Goal: Information Seeking & Learning: Learn about a topic

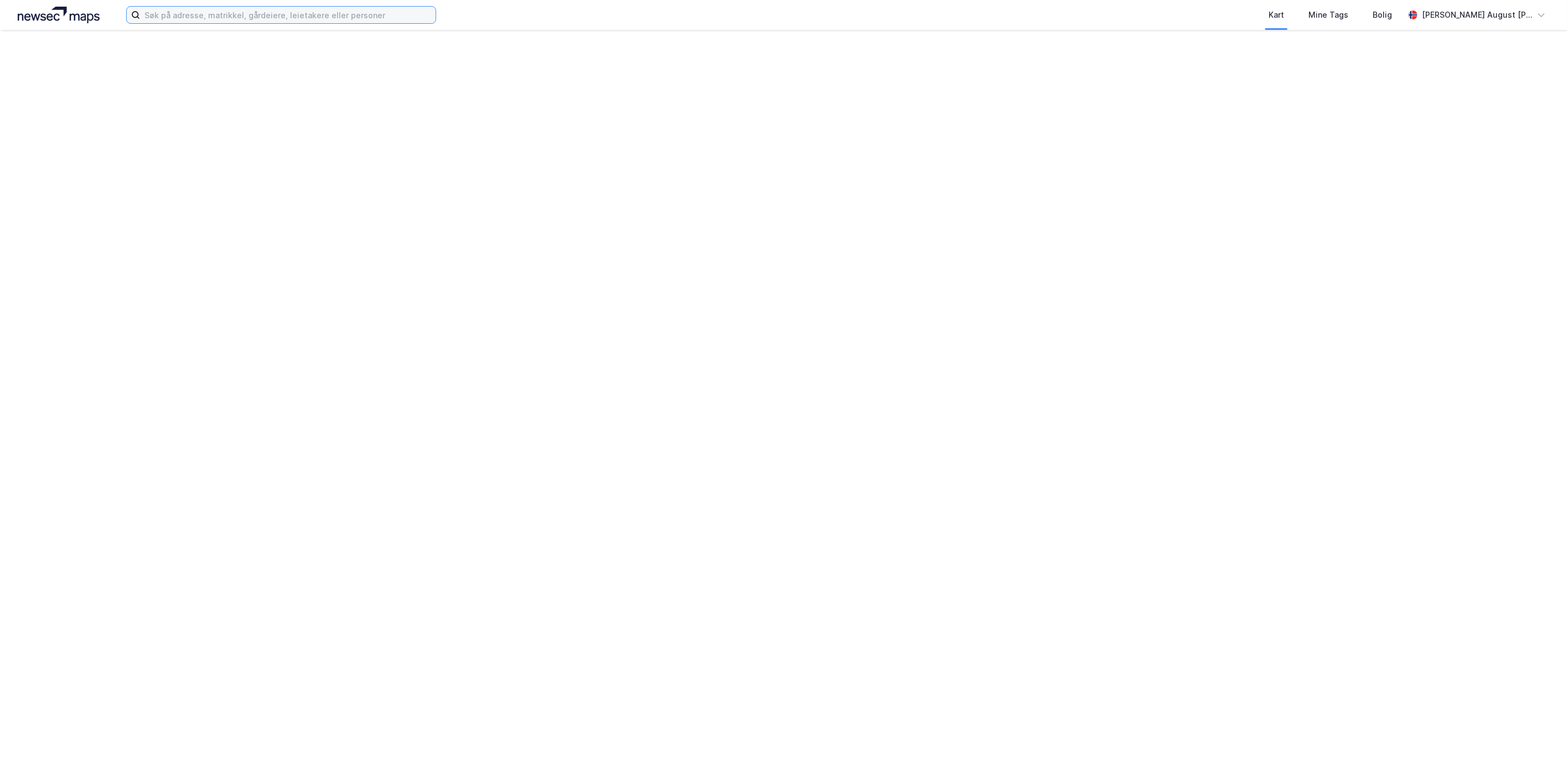
click at [180, 11] on input at bounding box center [288, 15] width 295 height 17
paste input "2, 70, 91, 95, 112, 134, 144, 179, 180, 206, 223, 235, 359, 407, 445, 494, 495,…"
type input "2, 70, 91, 95, 112, 134, 144, 179, 180, 206, 223, 235, 359, 407, 445, 494, 495,…"
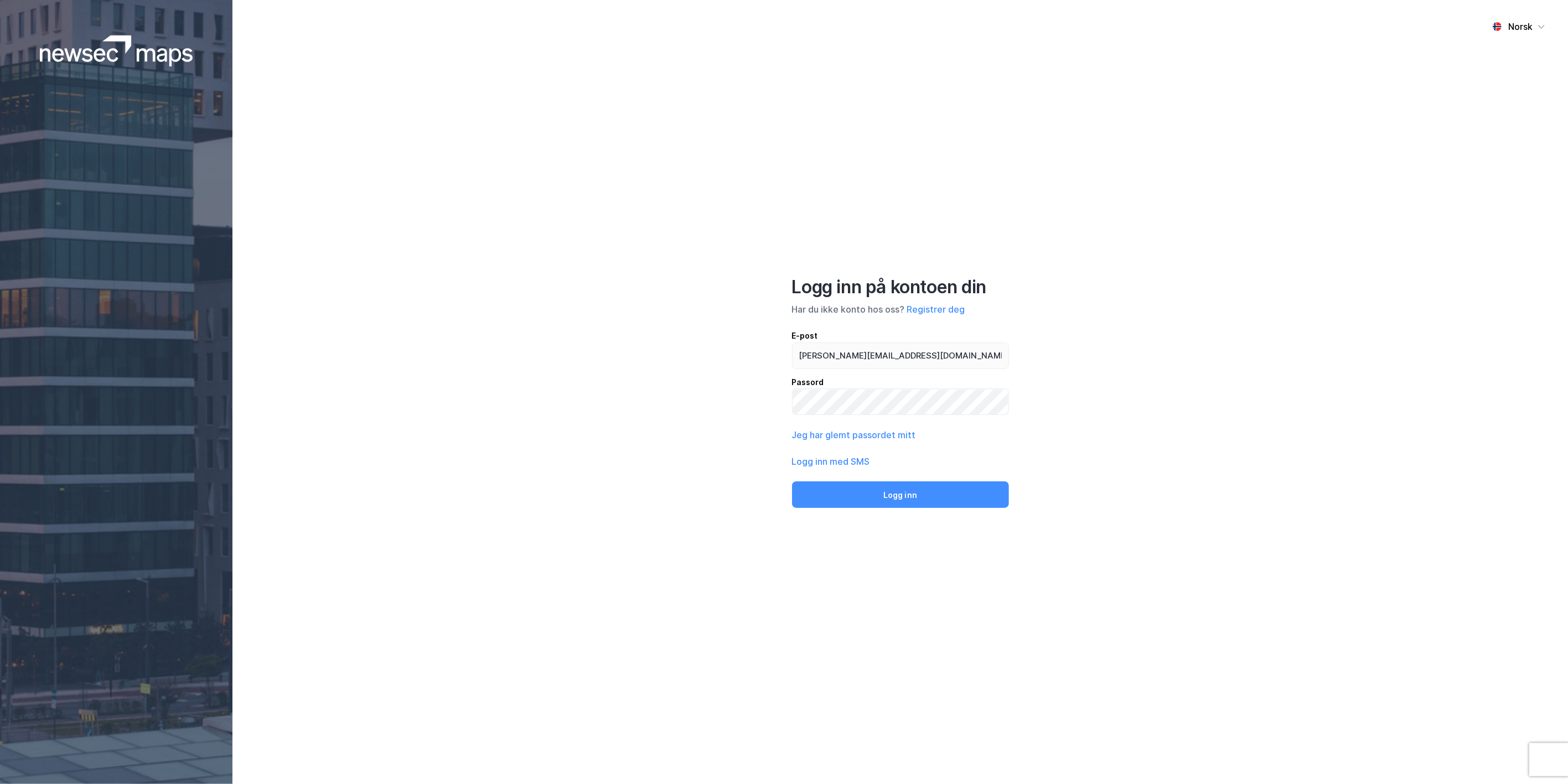
click at [822, 521] on div "Norsk Logg inn på kontoen din Har du ikke konto hos oss? Registrer deg E-post w…" at bounding box center [900, 392] width 1336 height 784
click at [828, 507] on button "Logg inn" at bounding box center [900, 495] width 217 height 26
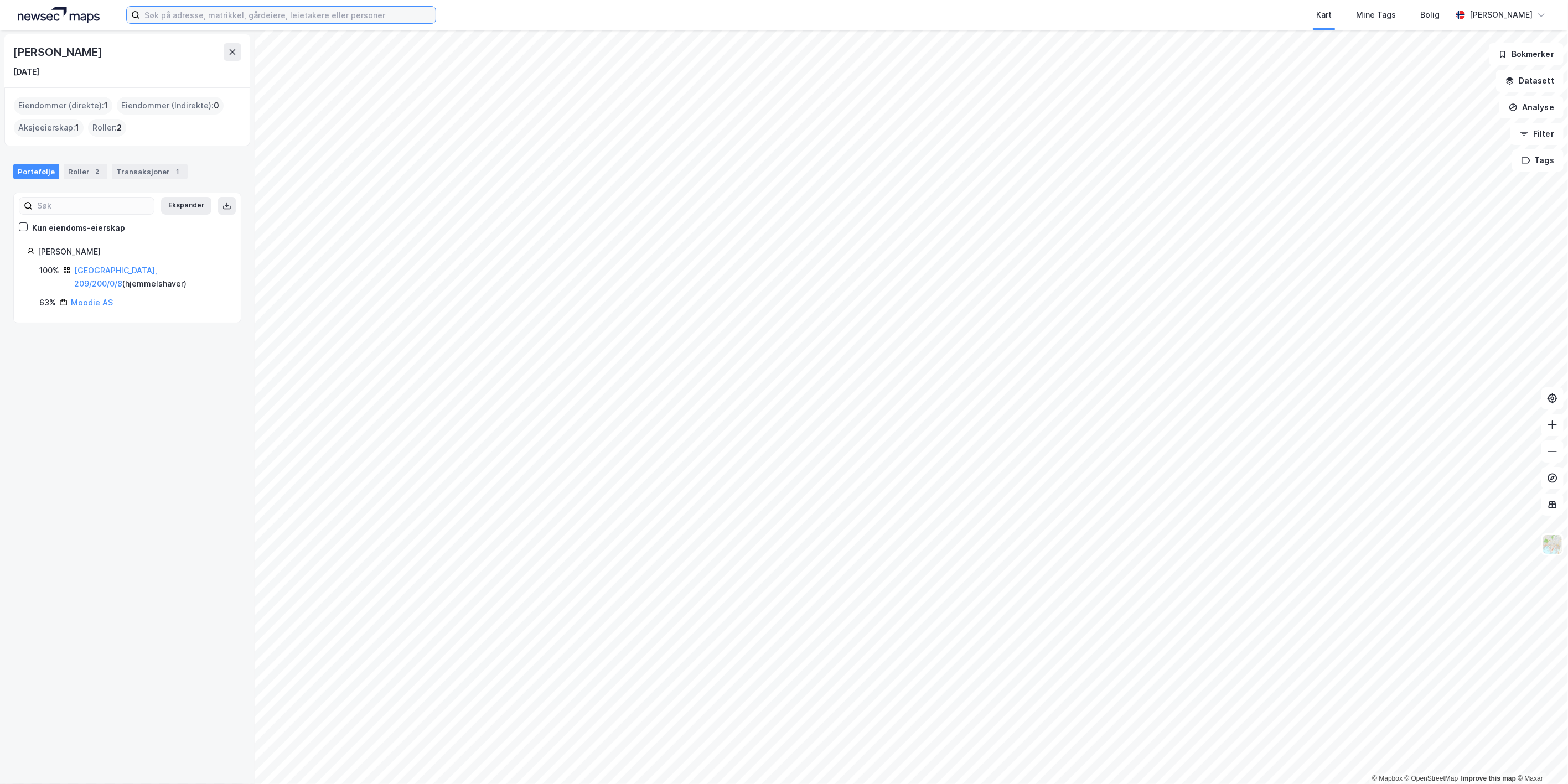
click at [227, 20] on input at bounding box center [288, 15] width 295 height 17
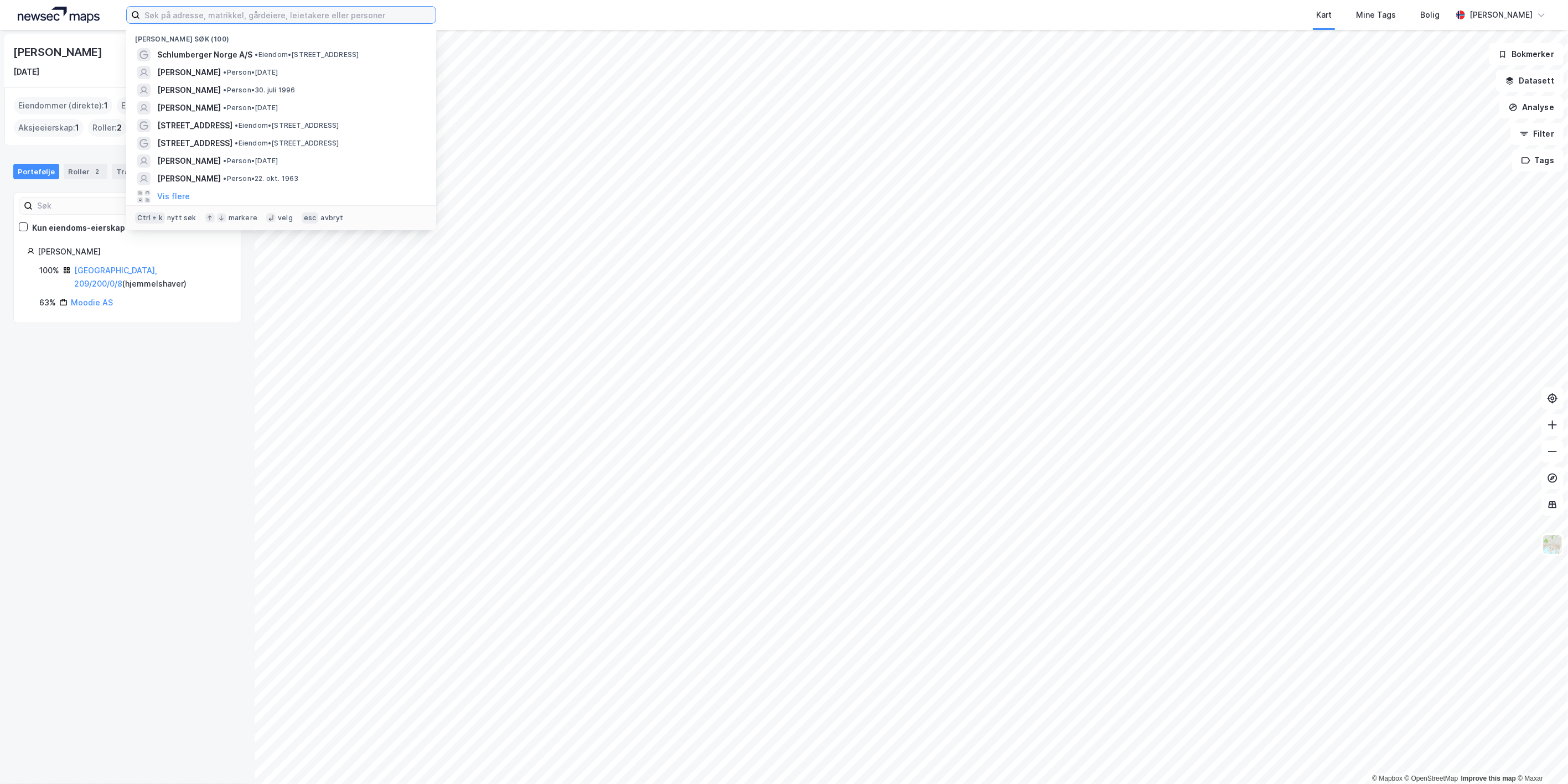
click at [177, 17] on input at bounding box center [288, 15] width 295 height 17
click at [182, 16] on input at bounding box center [288, 15] width 295 height 17
paste input "Horsøyvegen 165"
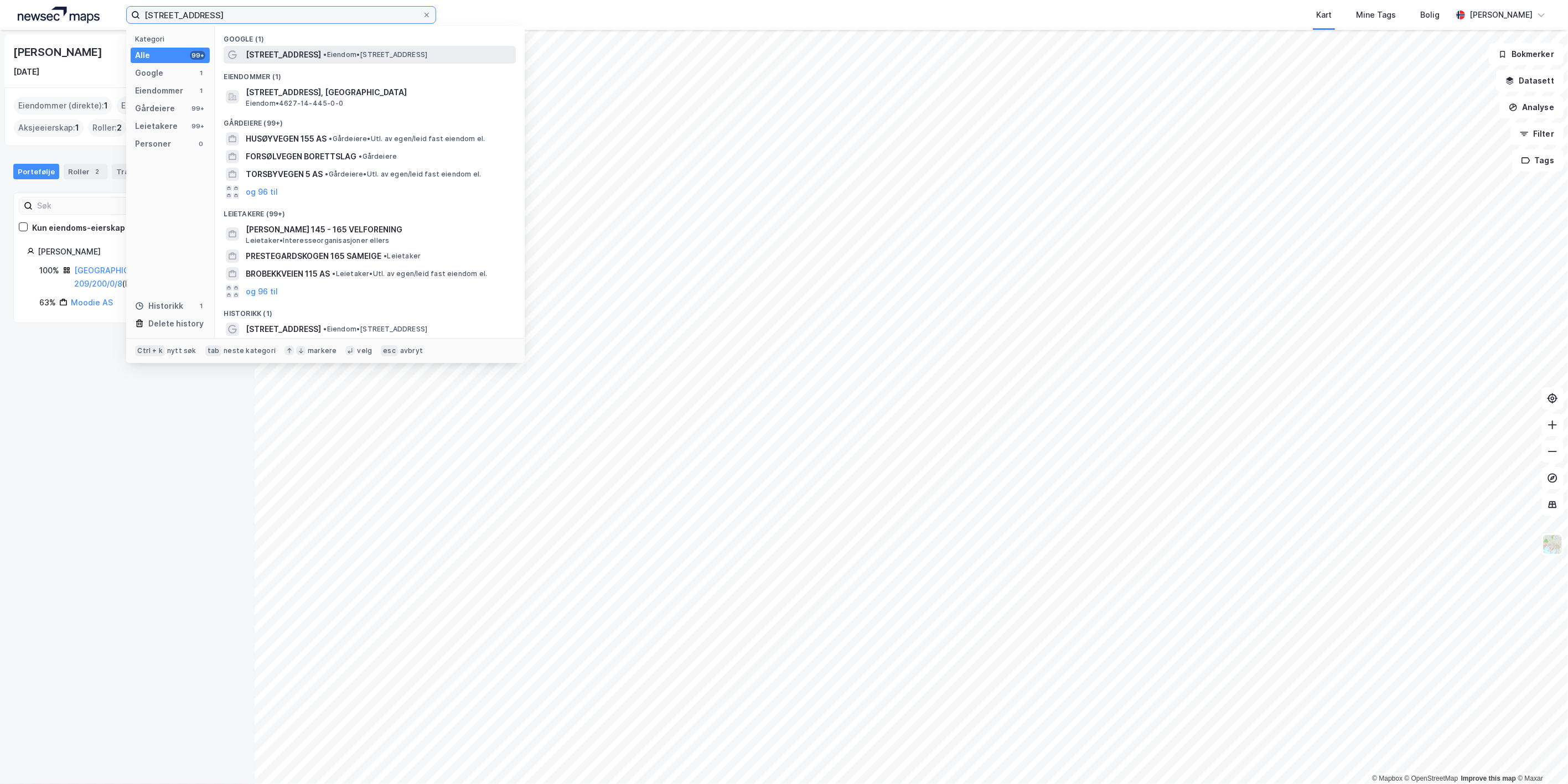
type input "Horsøyvegen 165"
click at [323, 57] on span "•" at bounding box center [325, 54] width 3 height 8
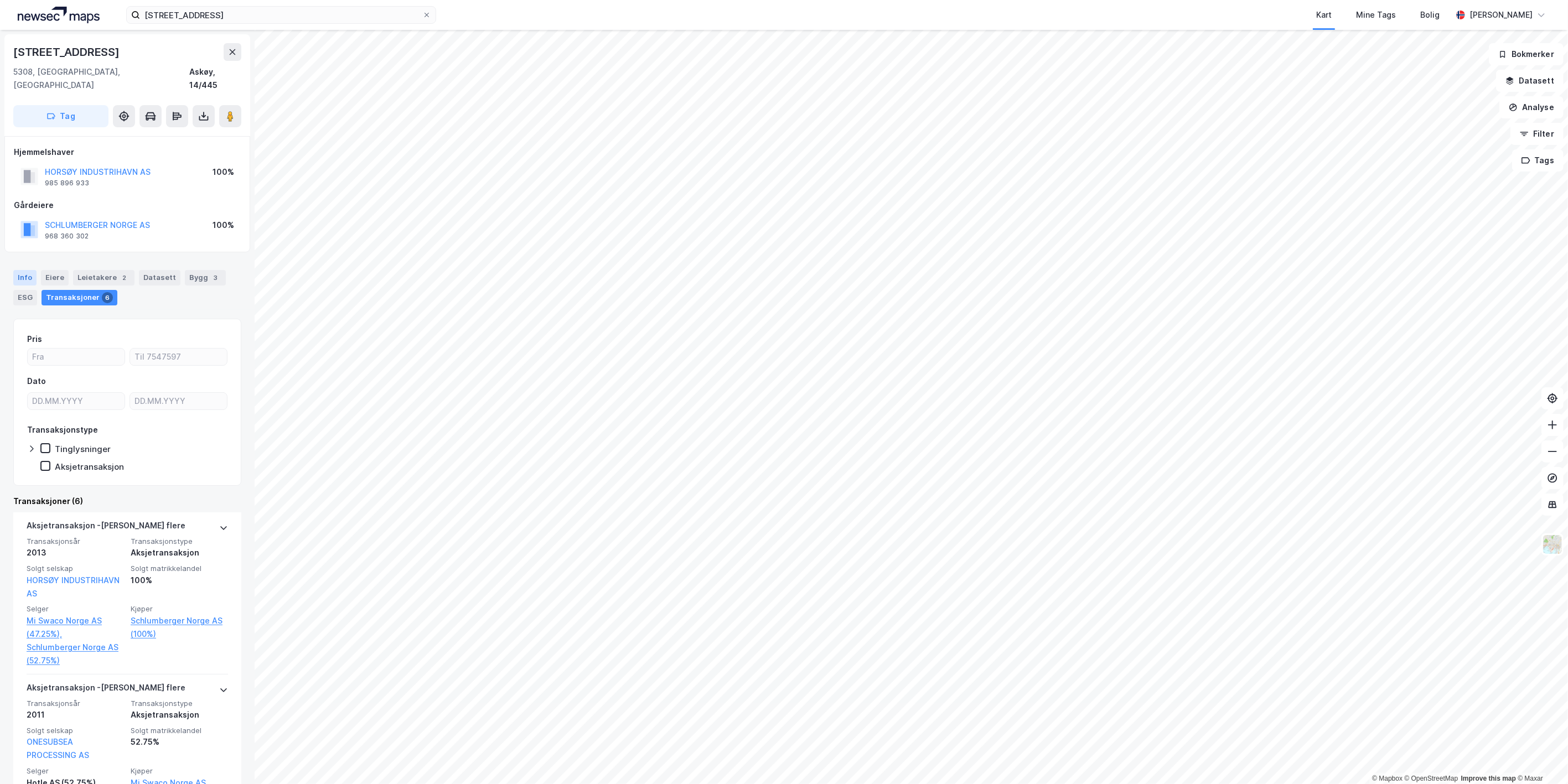
click at [23, 270] on div "Info" at bounding box center [24, 278] width 24 height 16
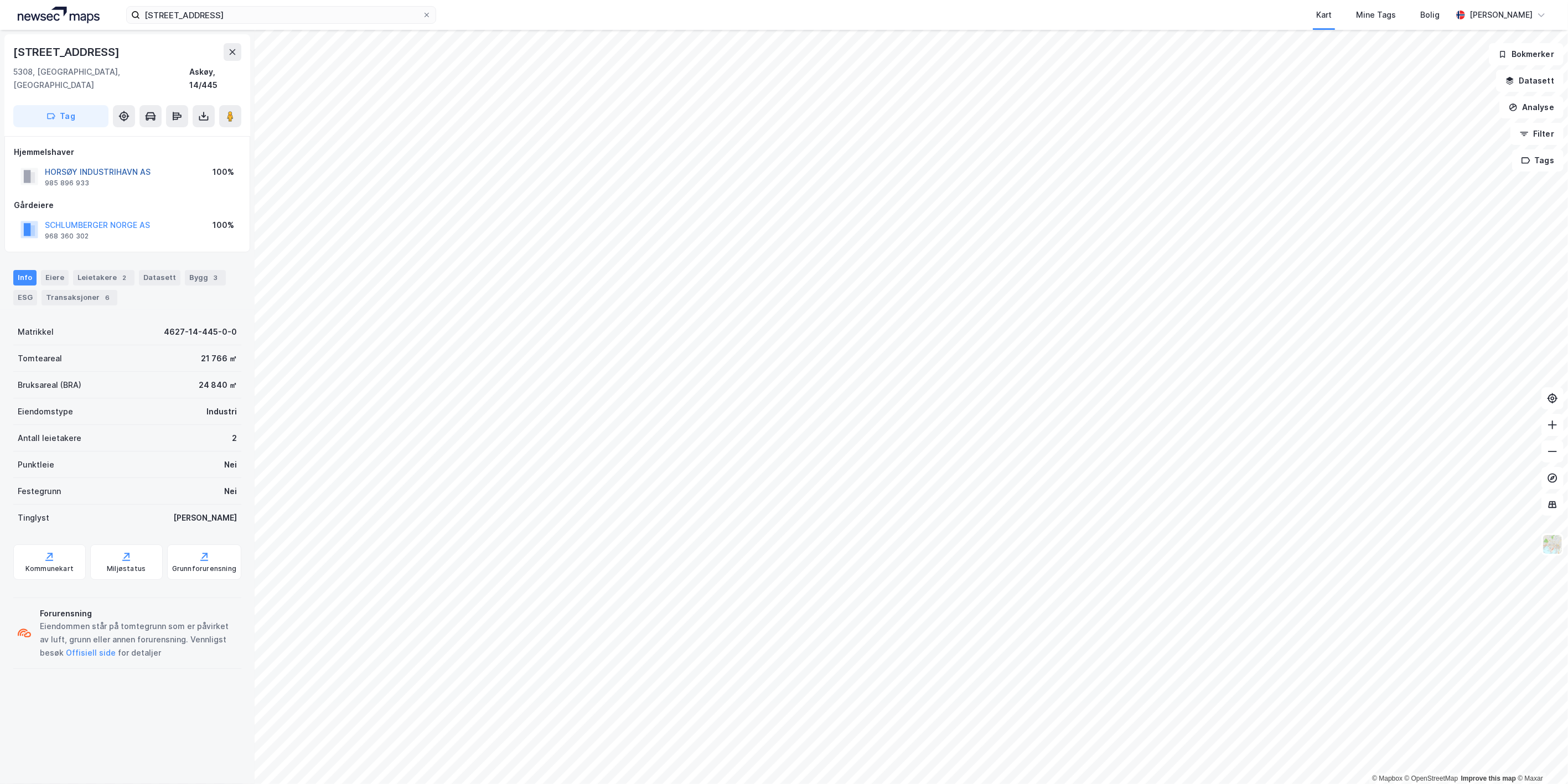
click at [0, 0] on button "HORSØY INDUSTRIHAVN AS" at bounding box center [0, 0] width 0 height 0
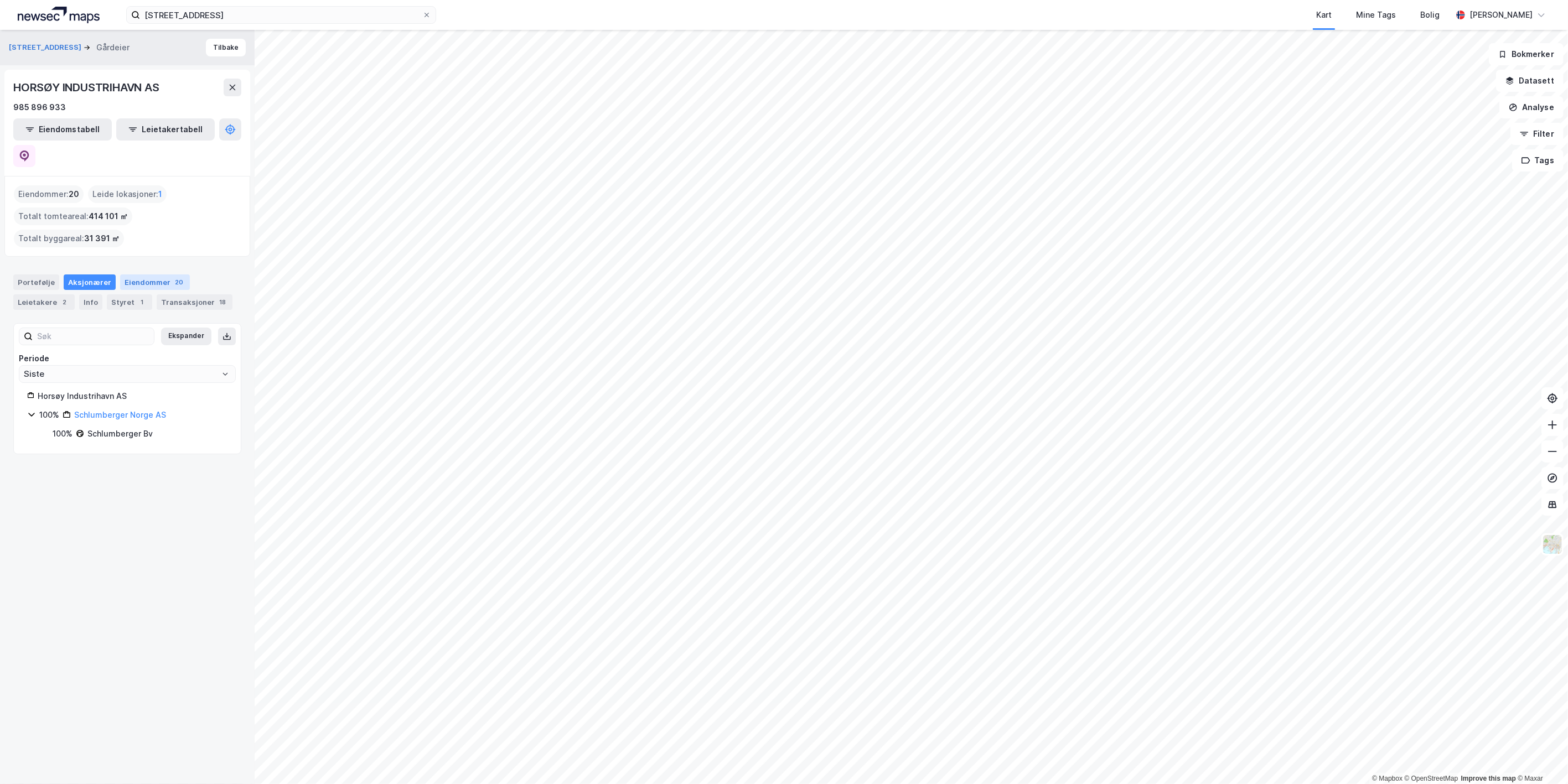
click at [146, 274] on div "Eiendommer 20" at bounding box center [155, 282] width 70 height 16
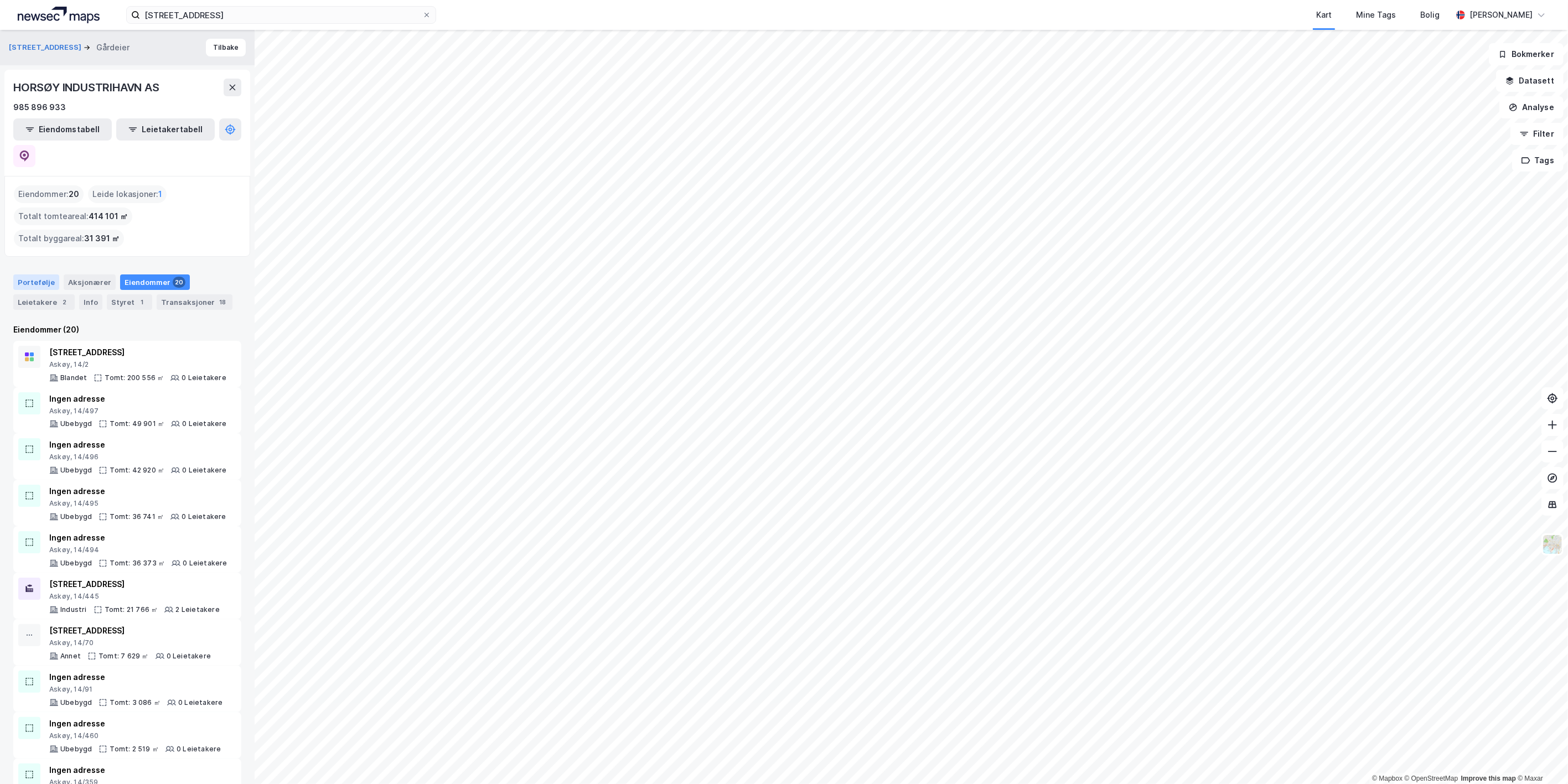
click at [36, 274] on div "Portefølje" at bounding box center [36, 282] width 46 height 16
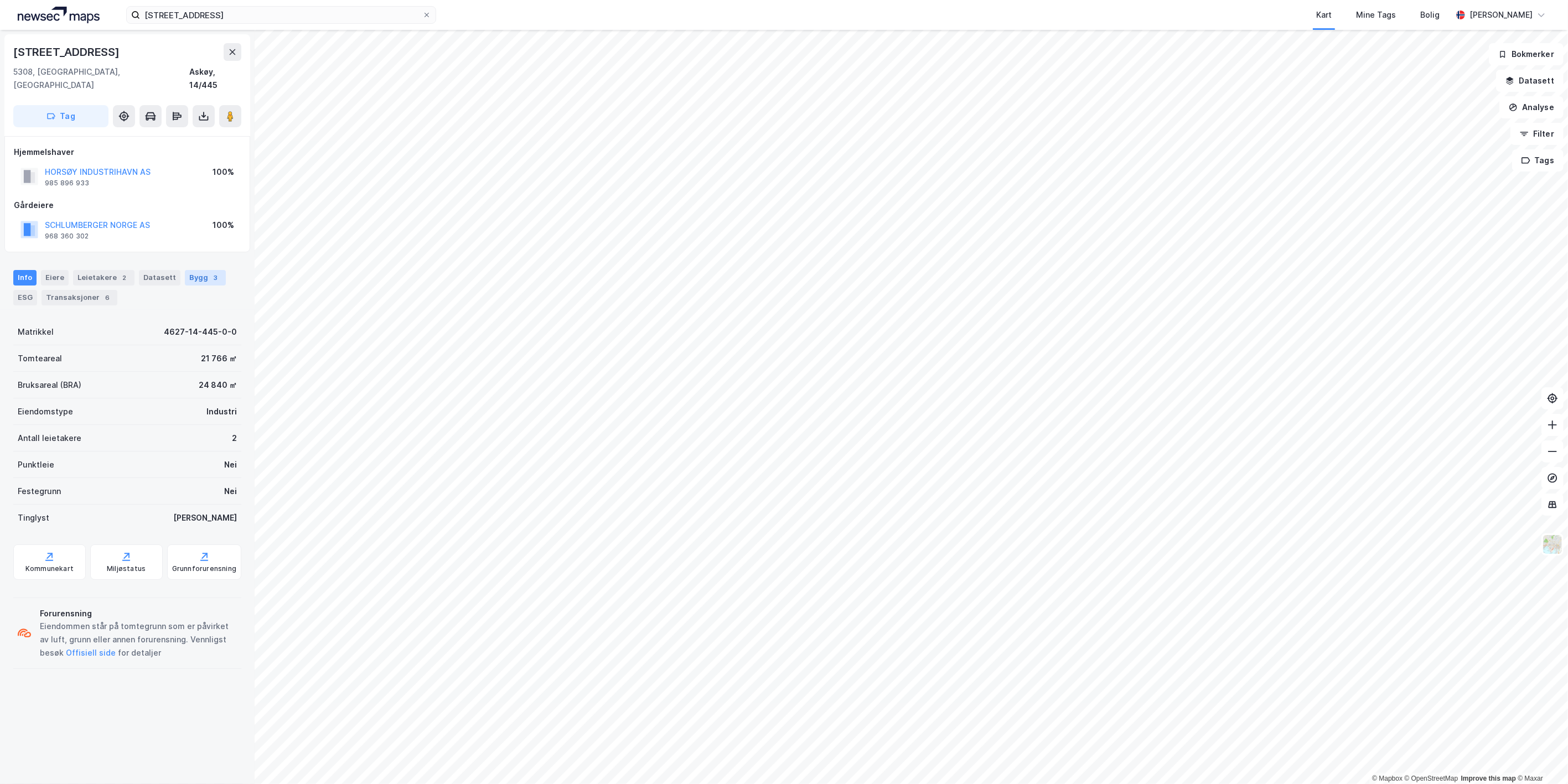
click at [186, 270] on div "Bygg 3" at bounding box center [205, 278] width 41 height 16
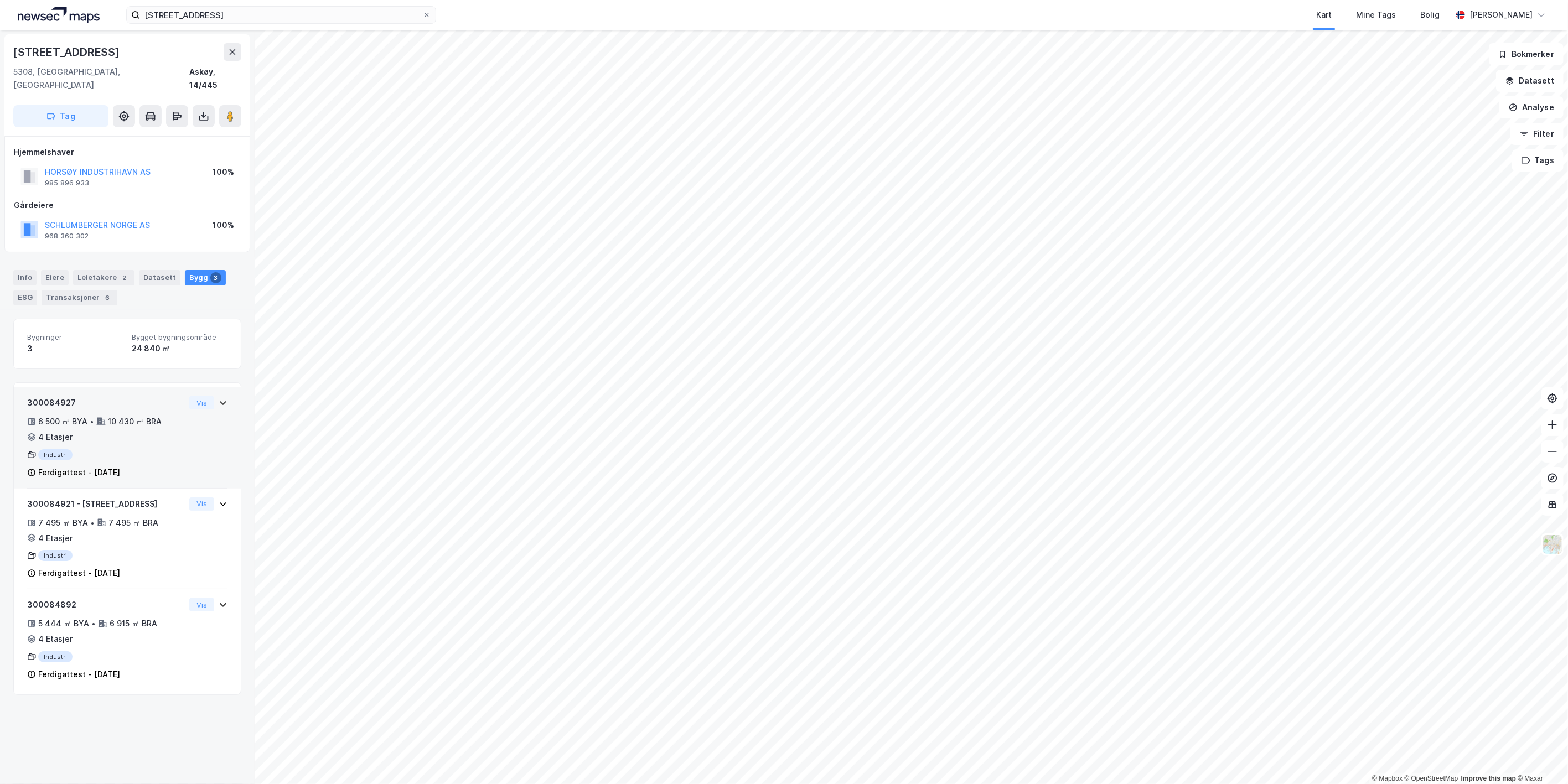
click at [215, 396] on div "Vis" at bounding box center [209, 402] width 38 height 13
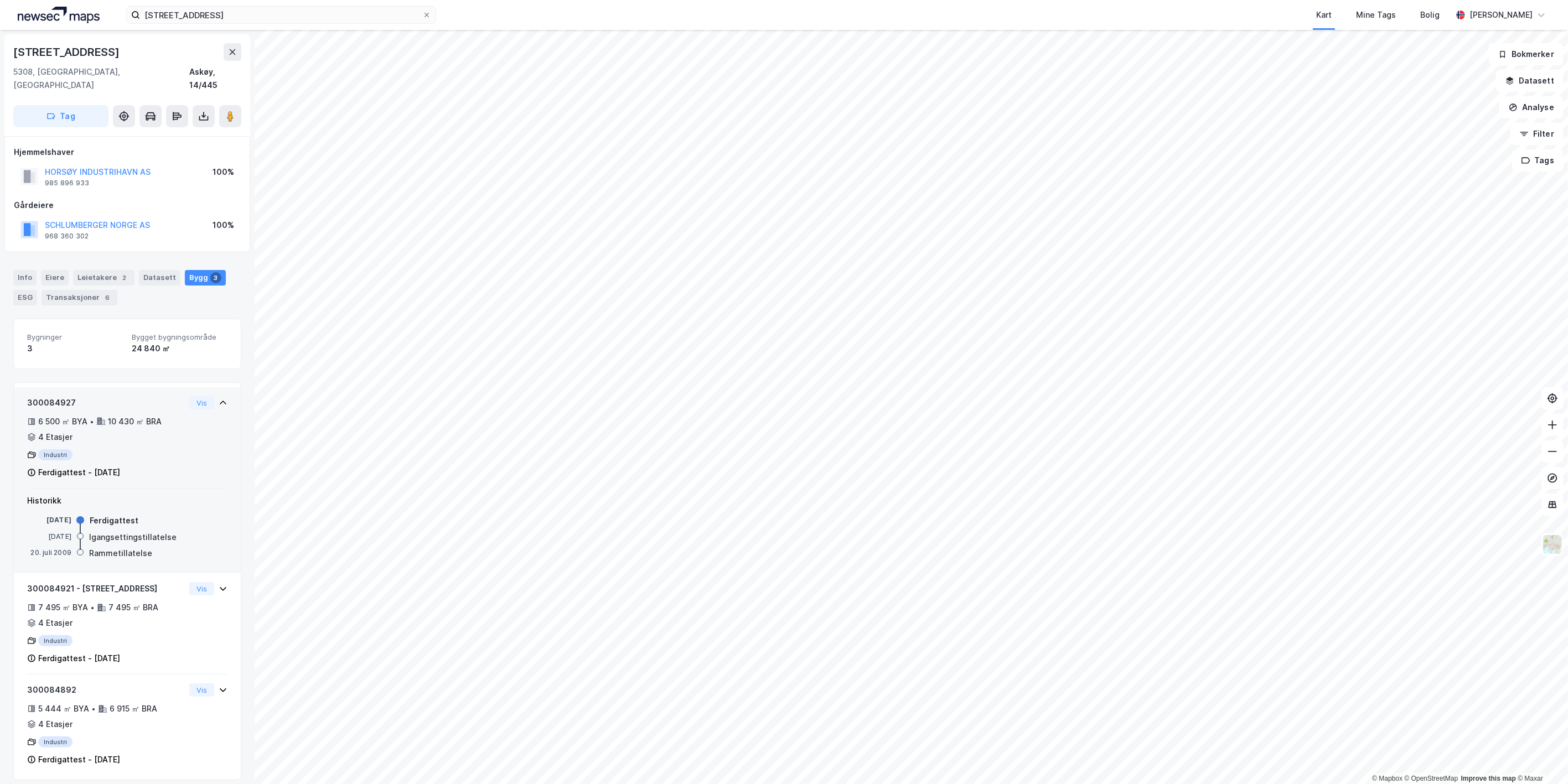
click at [215, 396] on div "Vis" at bounding box center [209, 402] width 38 height 13
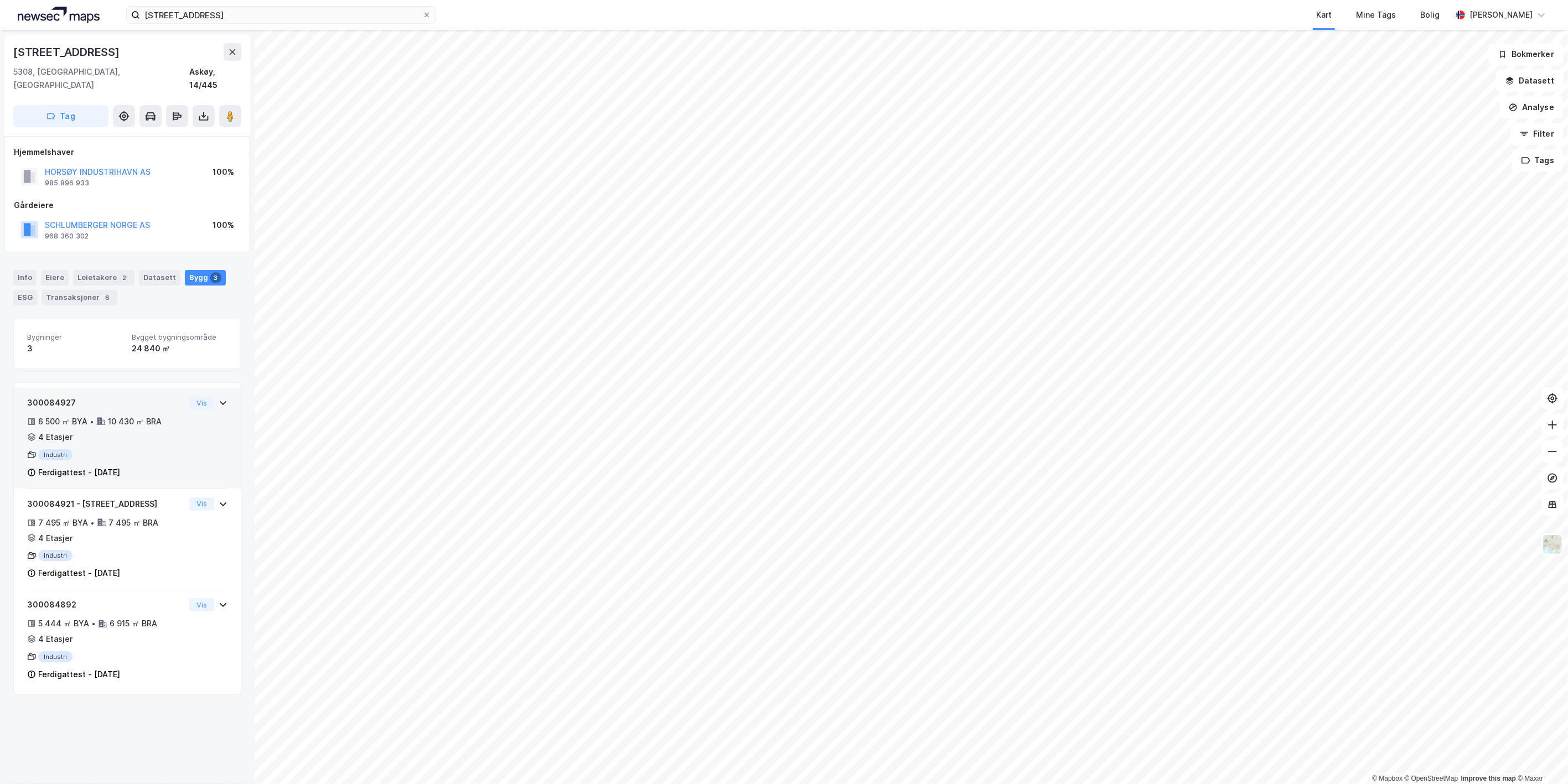
click at [164, 449] on div "Industri" at bounding box center [106, 454] width 157 height 11
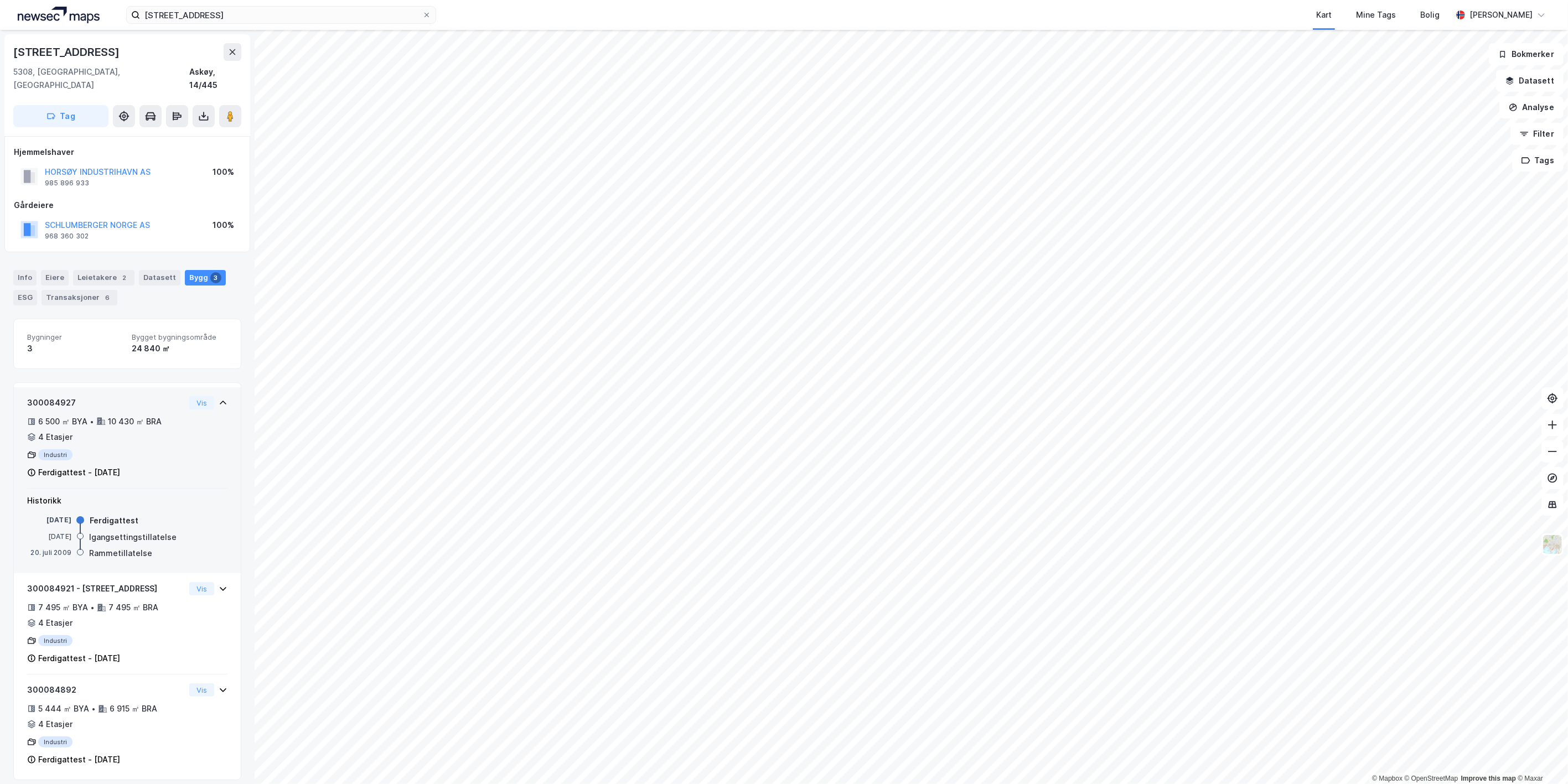
click at [163, 466] on div "300084927 6 500 ㎡ BYA • 10 430 ㎡ BRA • 4 Etasjer Industri Ferdigattest - 3. jan…" at bounding box center [106, 441] width 157 height 92
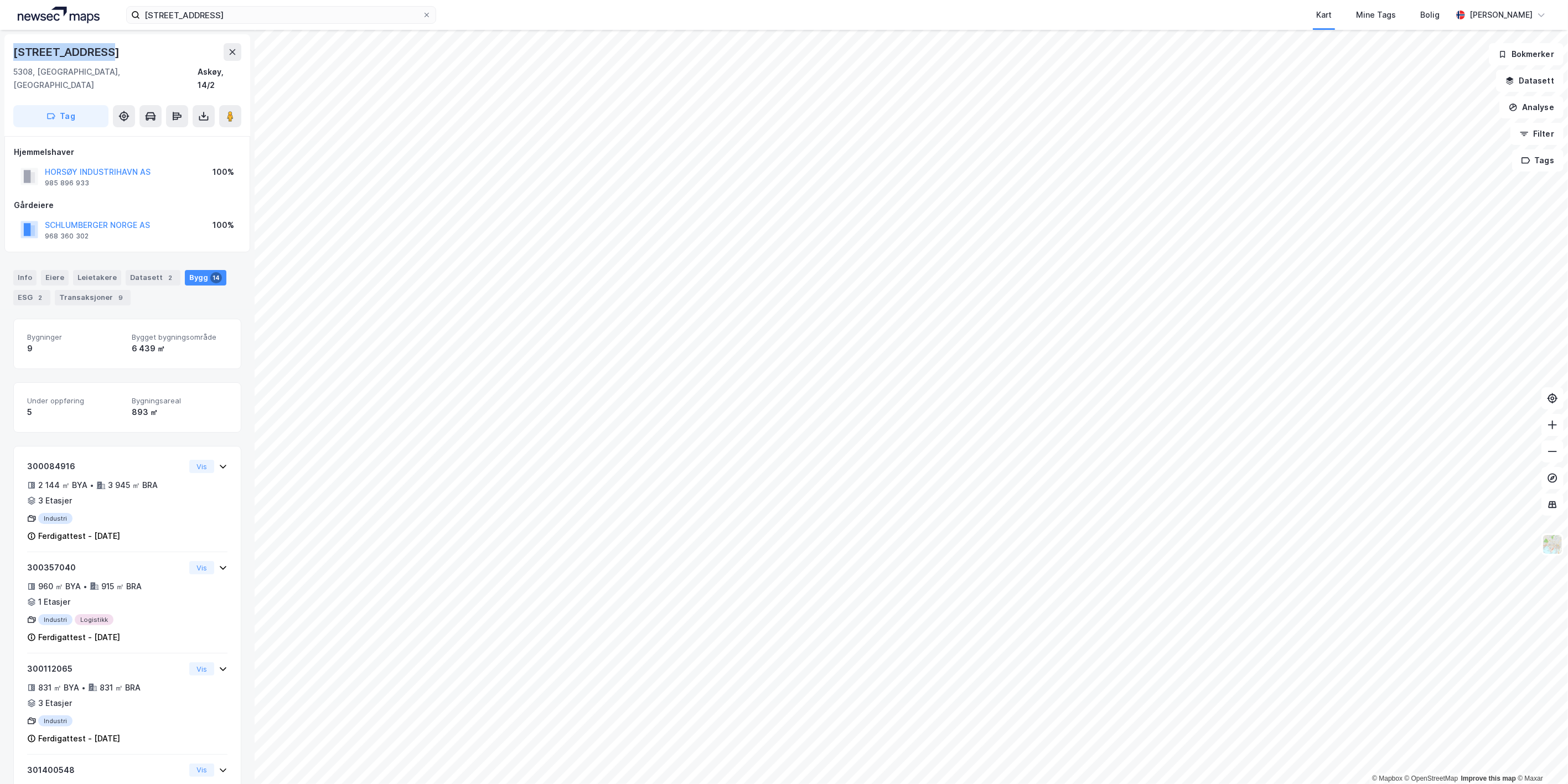
drag, startPoint x: 118, startPoint y: 50, endPoint x: 3, endPoint y: 51, distance: 115.0
click at [3, 51] on div "Horsøyvegen 154 5308, Kleppestø, Vestland Askøy, 14/2 Tag Hjemmelshaver HORSØY …" at bounding box center [127, 406] width 254 height 754
click at [224, 59] on button at bounding box center [232, 52] width 17 height 17
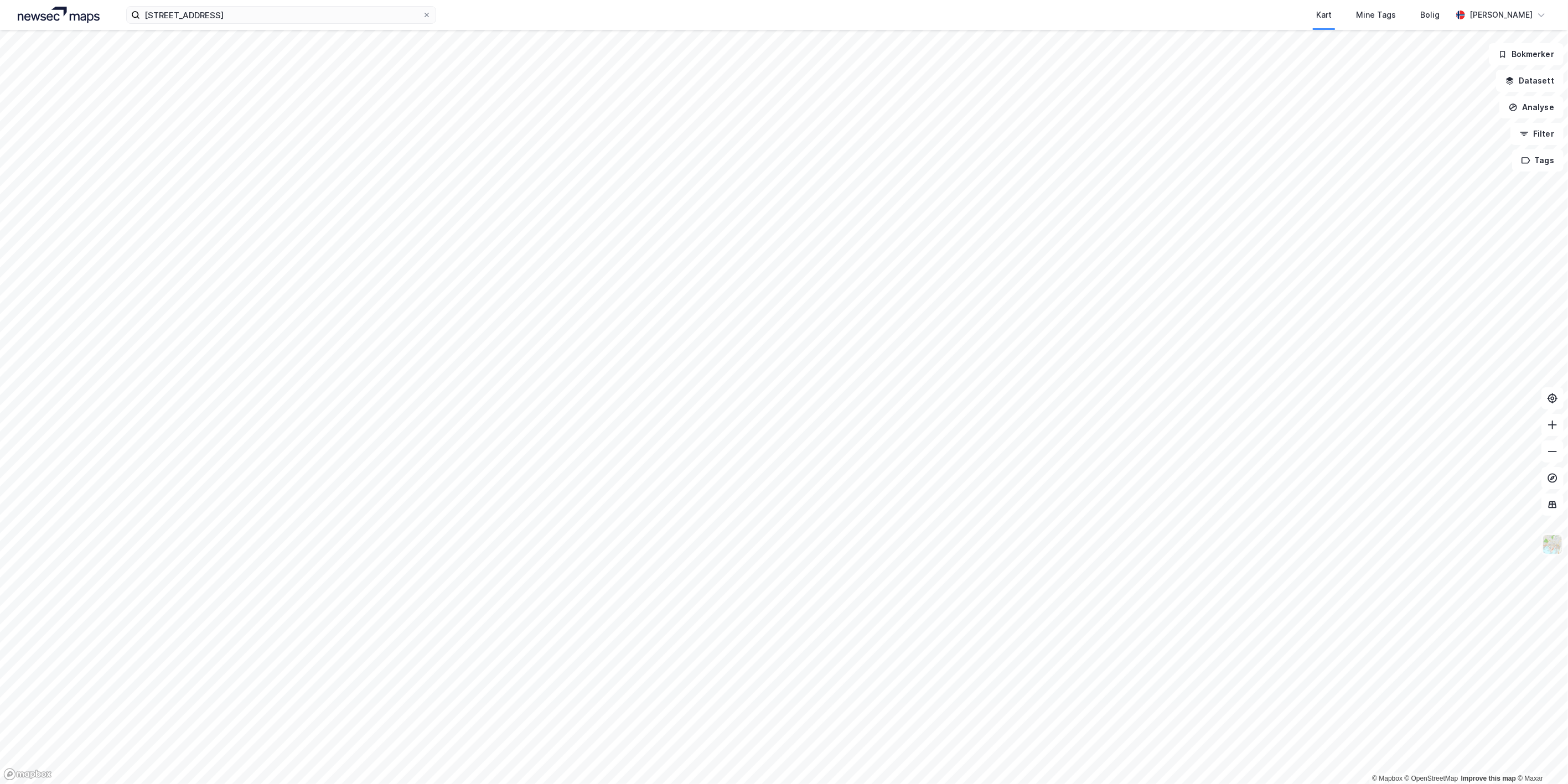
click at [1556, 540] on img at bounding box center [1552, 545] width 21 height 21
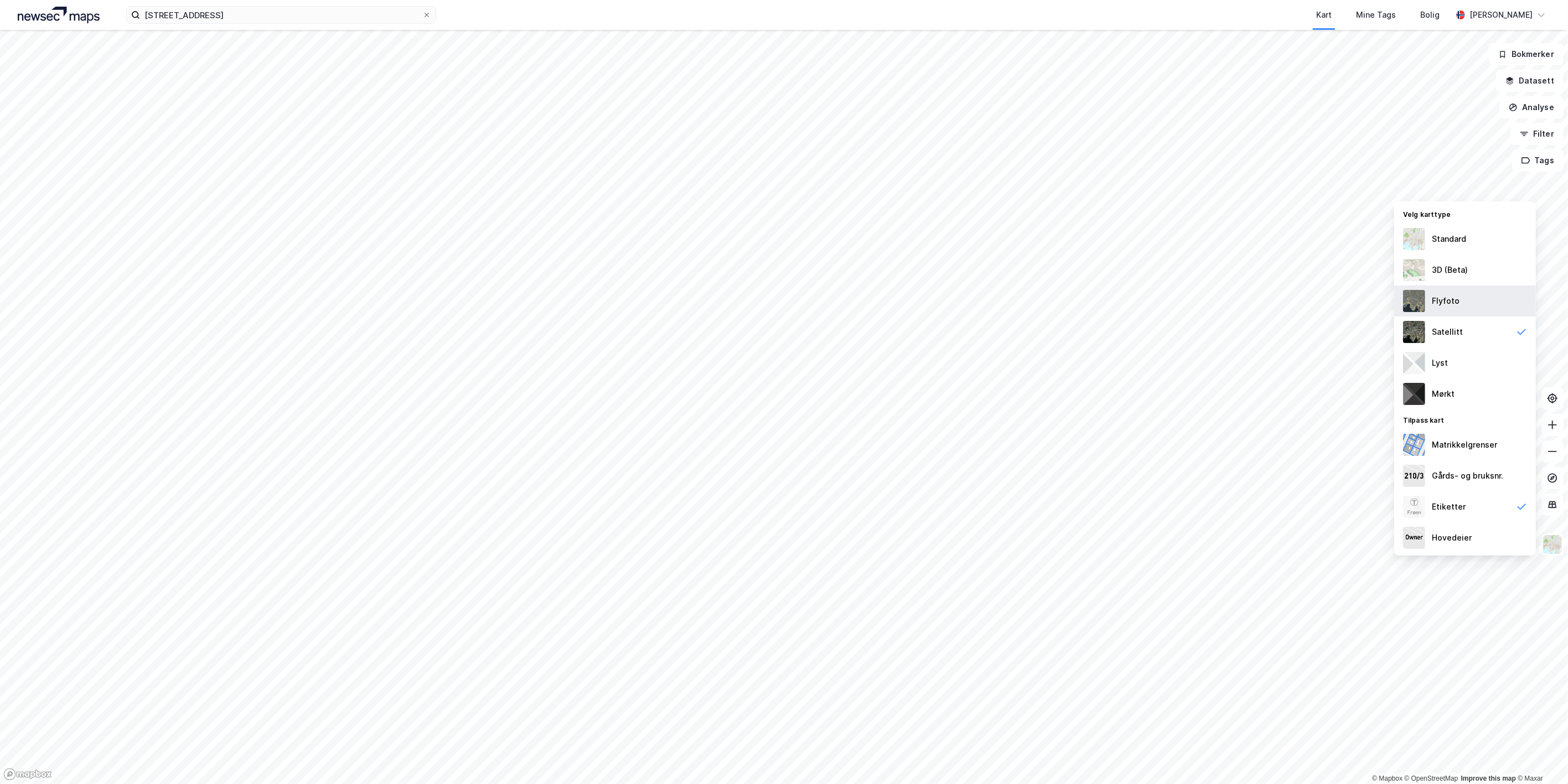
click at [1452, 309] on div "Flyfoto" at bounding box center [1465, 301] width 142 height 31
click at [1475, 500] on div "Etiketter" at bounding box center [1465, 506] width 142 height 31
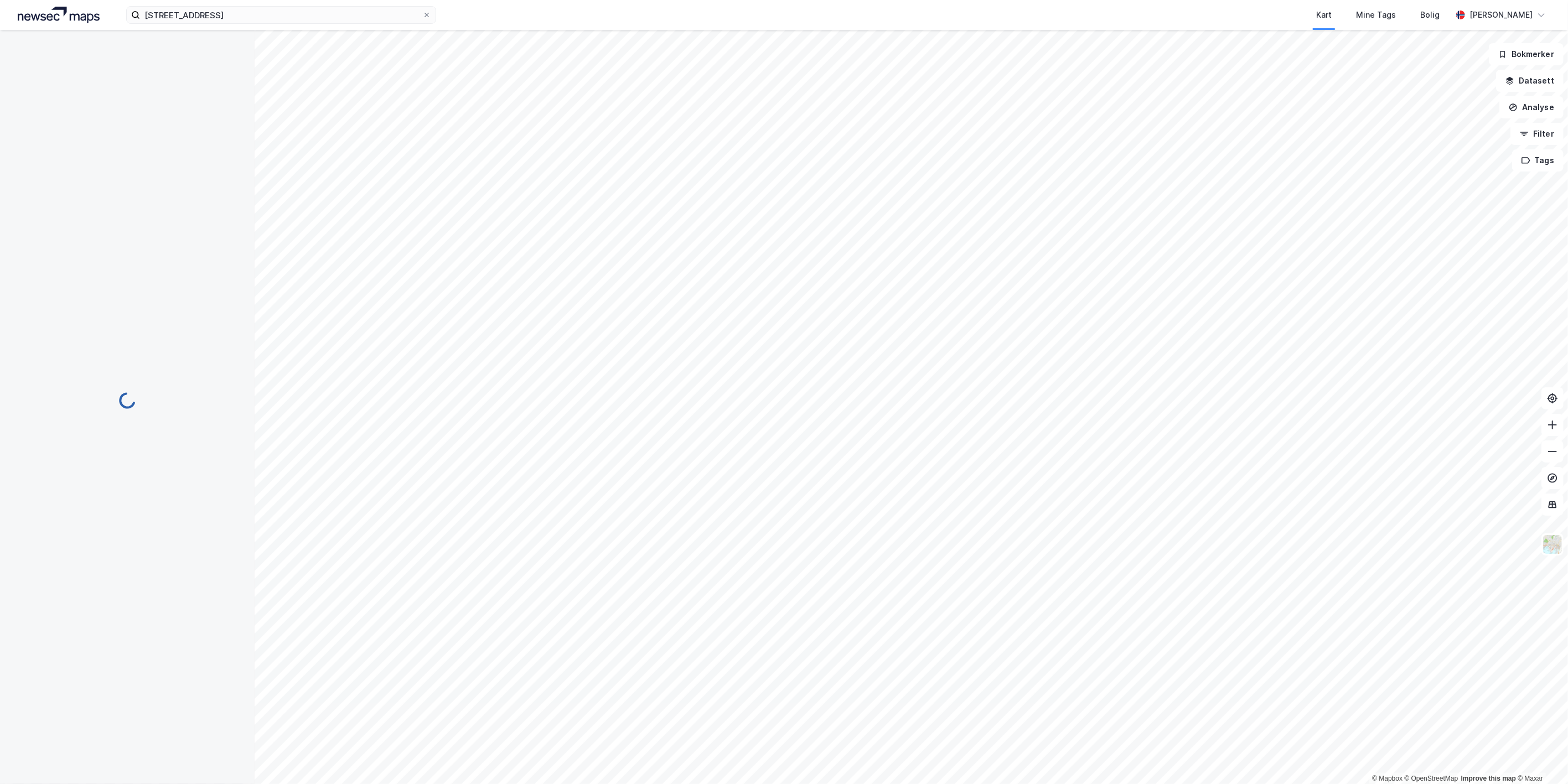
scroll to position [3, 0]
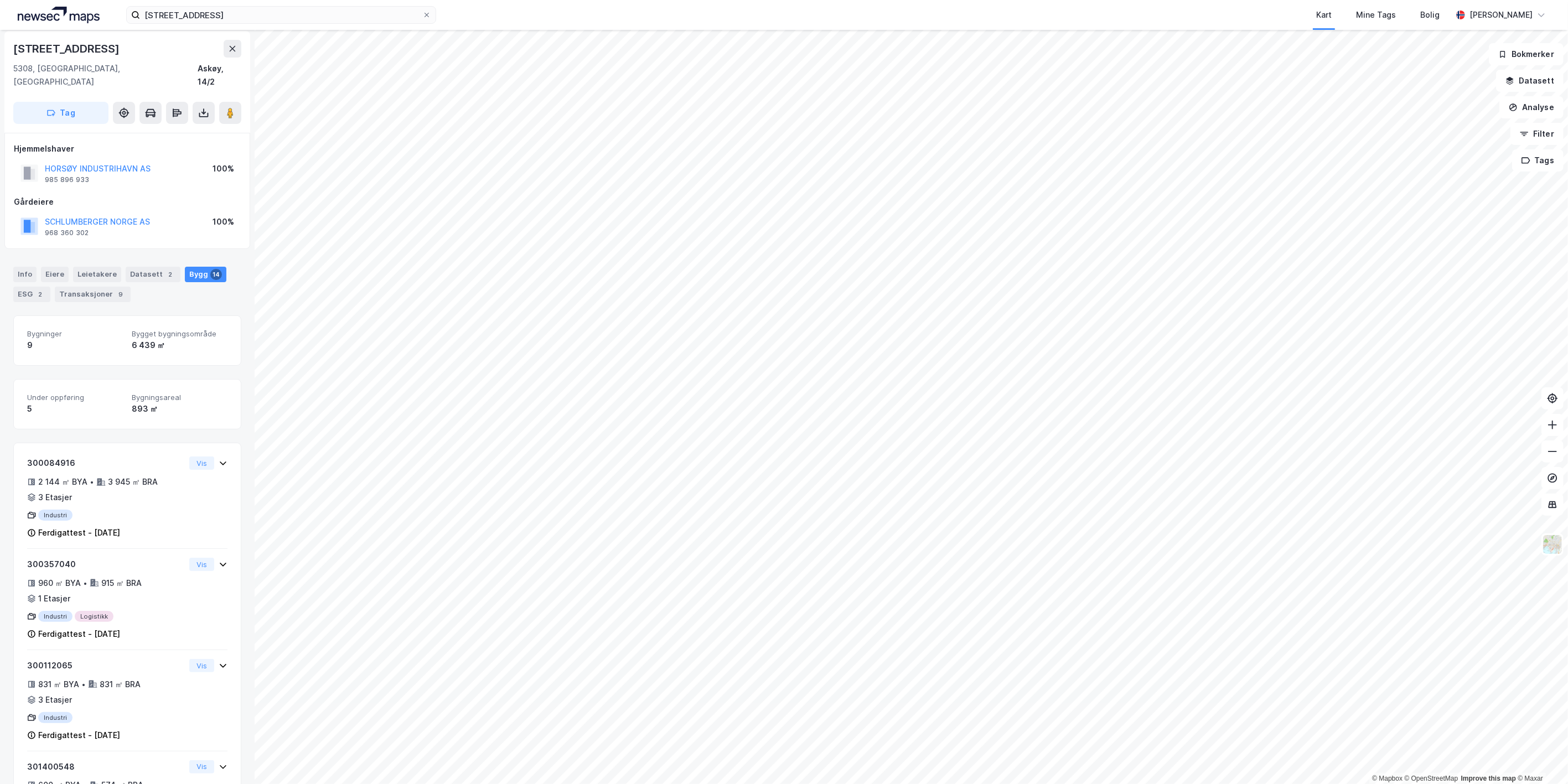
click at [79, 162] on div "HORSØY INDUSTRIHAVN AS" at bounding box center [97, 168] width 106 height 13
click at [0, 0] on button "HORSØY INDUSTRIHAVN AS" at bounding box center [0, 0] width 0 height 0
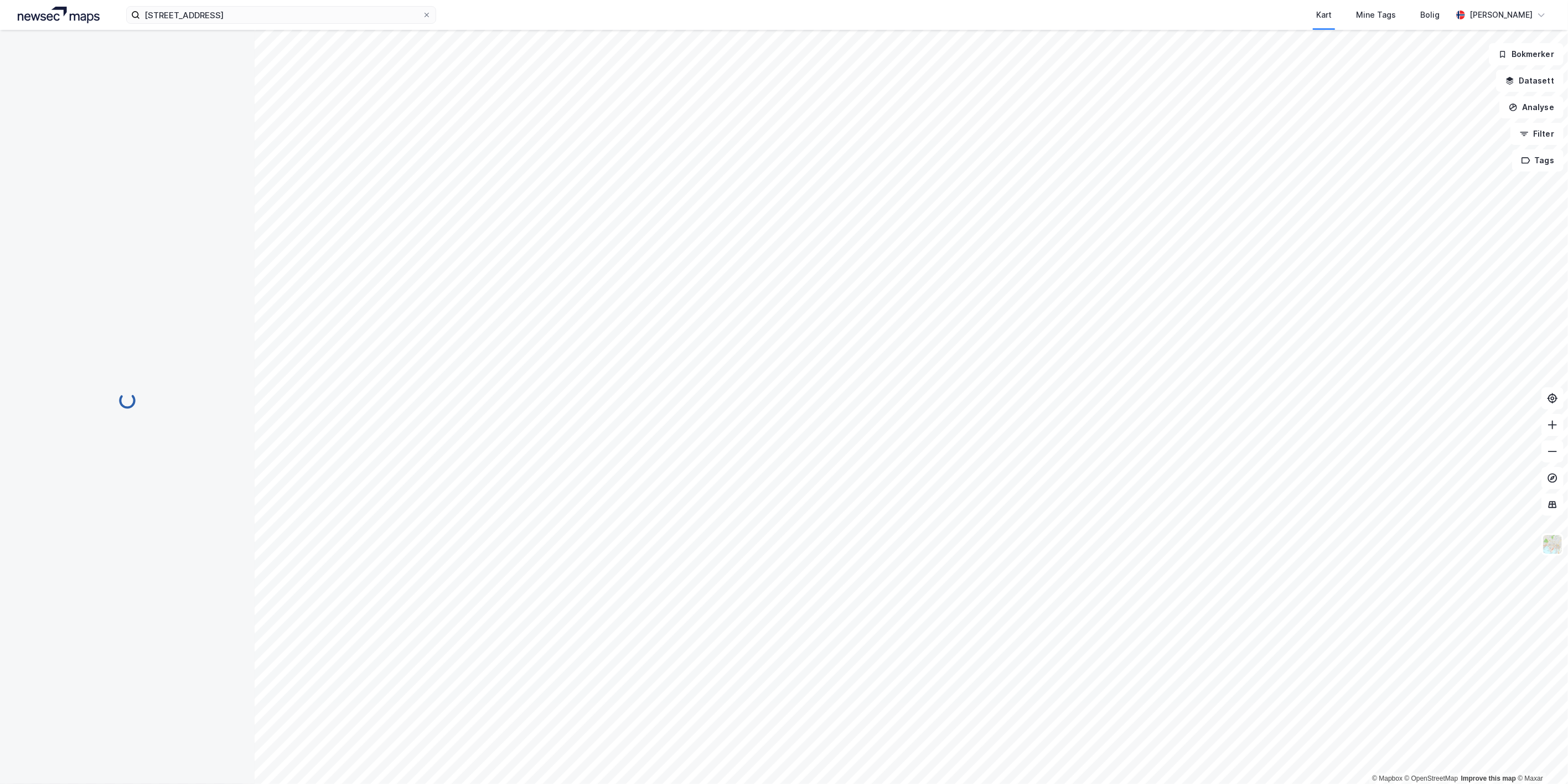
scroll to position [3, 0]
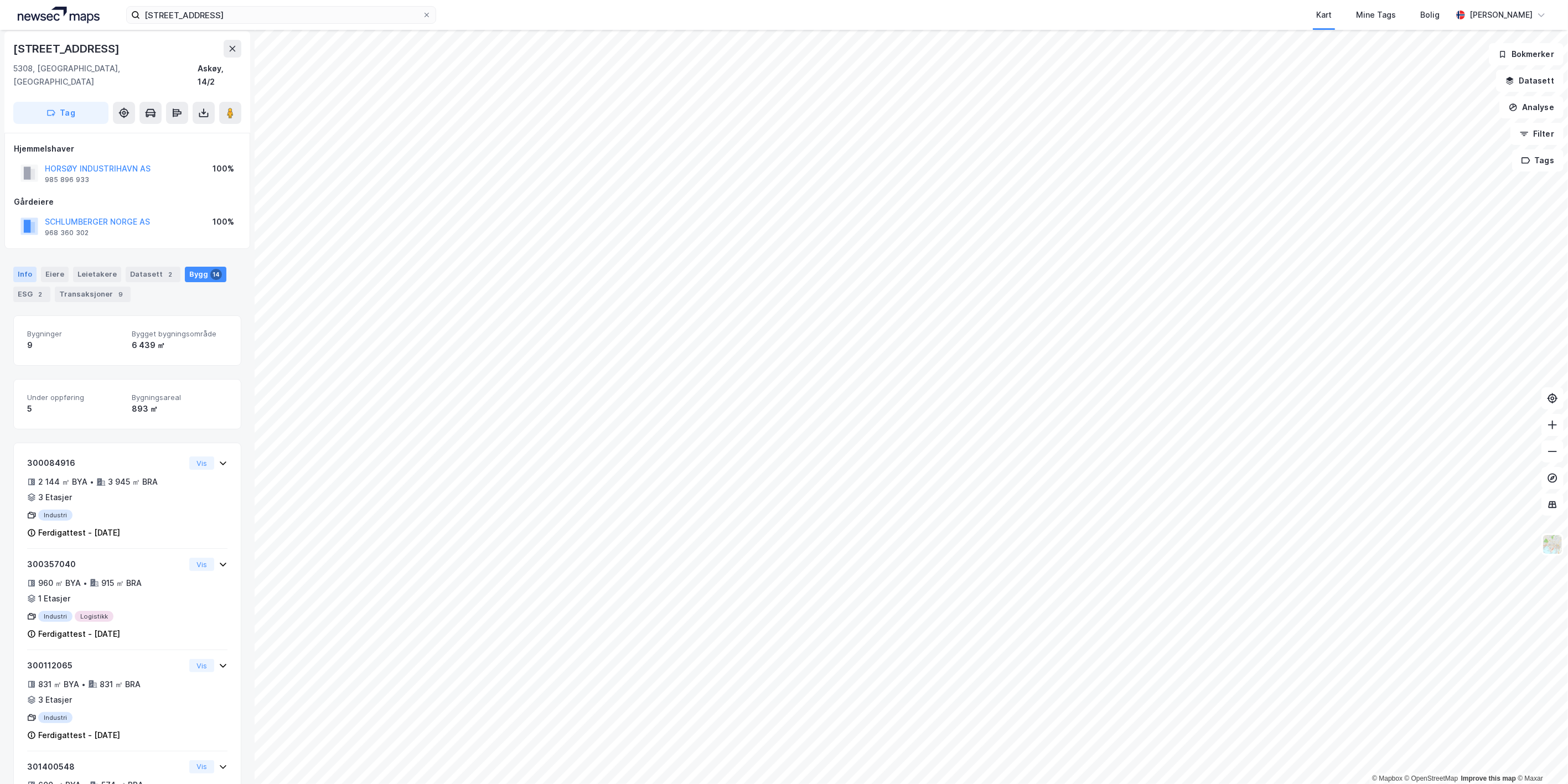
click at [28, 267] on div "Info" at bounding box center [24, 274] width 24 height 16
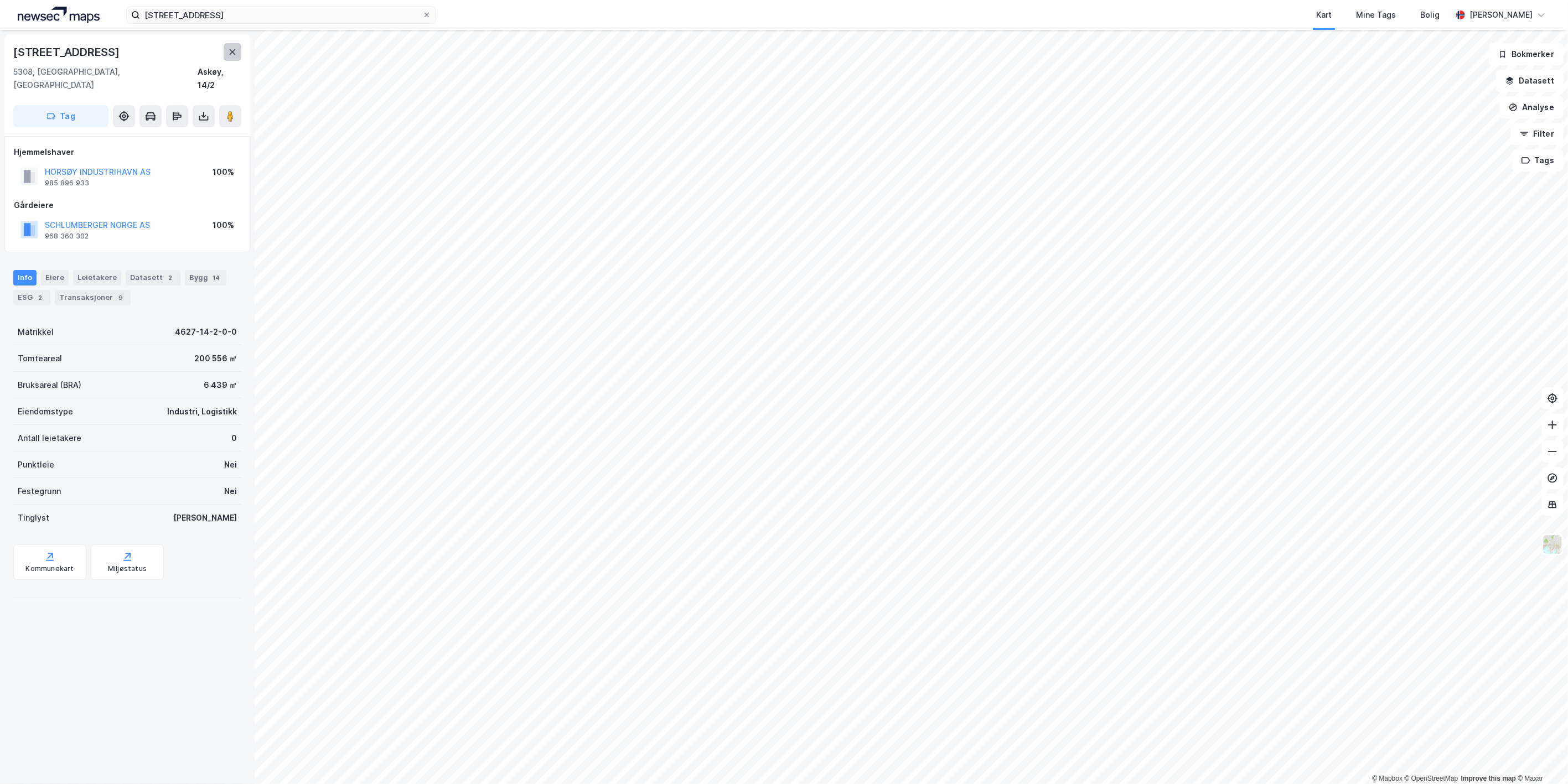
click at [229, 48] on icon at bounding box center [232, 52] width 9 height 9
click at [79, 165] on div "HORSØY INDUSTRIHAVN AS" at bounding box center [97, 171] width 106 height 13
click at [0, 0] on button "HORSØY INDUSTRIHAVN AS" at bounding box center [0, 0] width 0 height 0
